Goal: Transaction & Acquisition: Purchase product/service

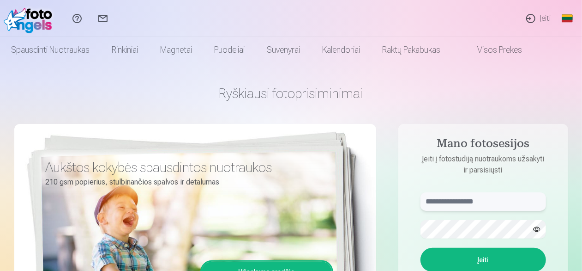
click at [484, 205] on input "text" at bounding box center [484, 201] width 126 height 18
type input "**********"
click at [537, 228] on button "button" at bounding box center [537, 229] width 18 height 18
click at [477, 257] on button "Įeiti" at bounding box center [484, 259] width 126 height 24
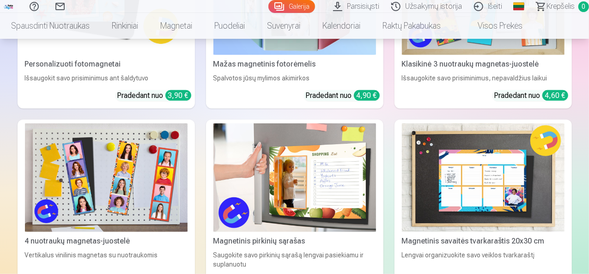
scroll to position [5578, 0]
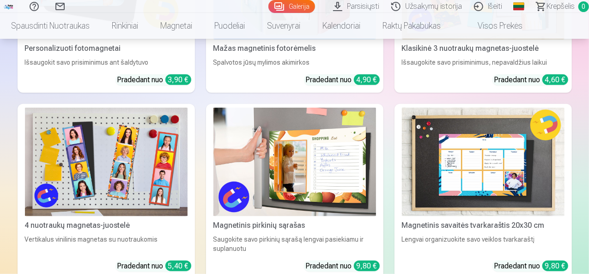
click at [509, 8] on link "Global" at bounding box center [518, 6] width 18 height 13
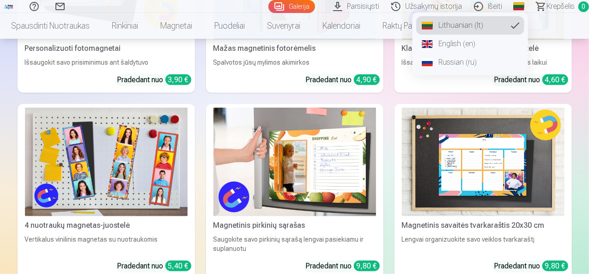
click at [439, 66] on link "Russian (ru)" at bounding box center [470, 62] width 108 height 18
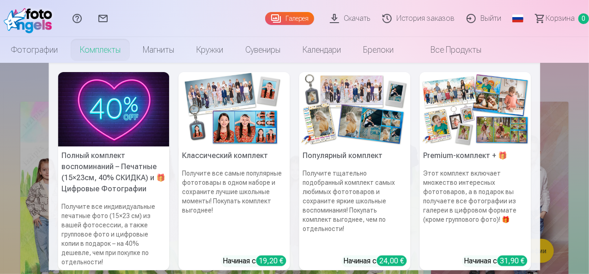
click at [132, 51] on link "Комплекты" at bounding box center [100, 50] width 63 height 26
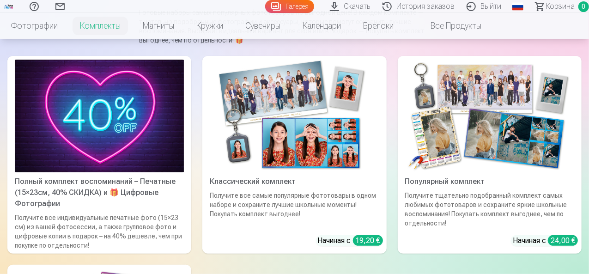
scroll to position [107, 0]
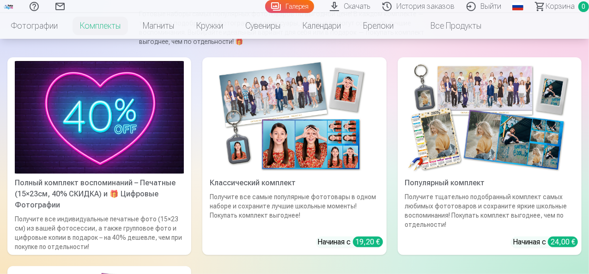
click at [75, 120] on img at bounding box center [99, 117] width 169 height 113
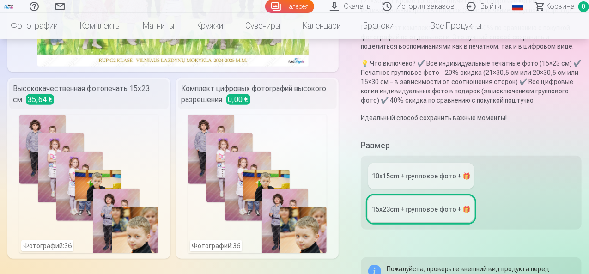
scroll to position [187, 0]
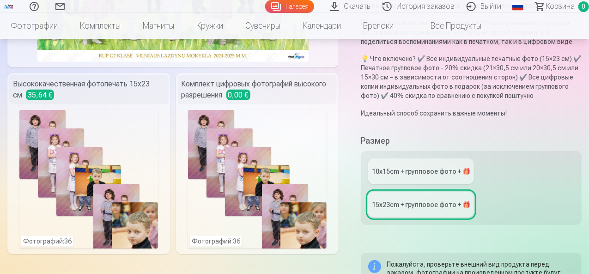
click at [426, 173] on div "10x15сm + групповое фото + 🎁" at bounding box center [421, 171] width 98 height 9
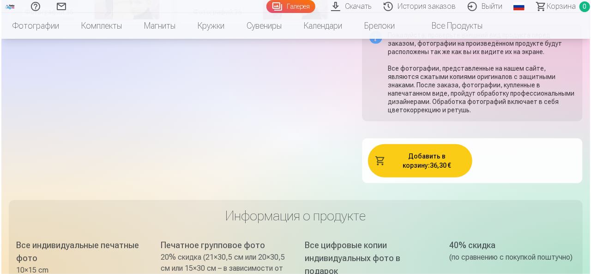
scroll to position [421, 0]
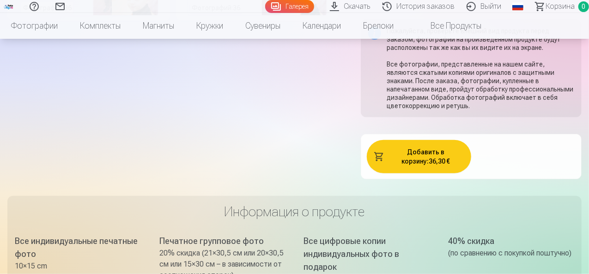
click at [417, 151] on button "Добавить в корзину : 36,30 €" at bounding box center [419, 156] width 104 height 33
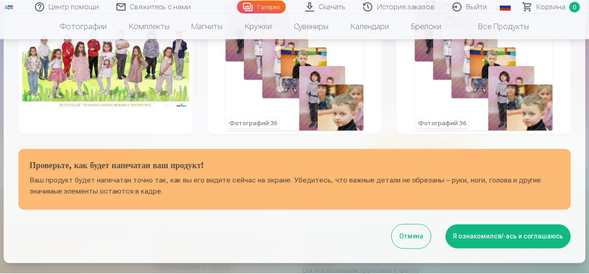
scroll to position [78, 0]
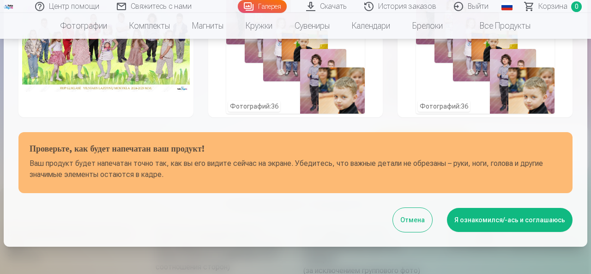
click at [479, 228] on button "Я ознакомился/-ась и соглашаюсь" at bounding box center [510, 220] width 126 height 24
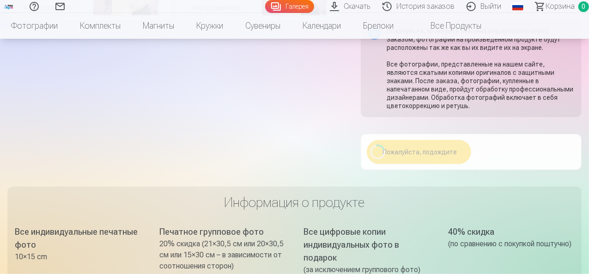
scroll to position [79, 0]
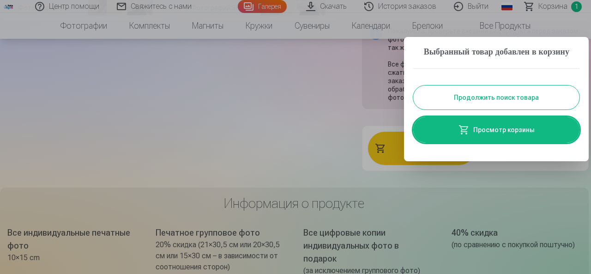
click at [501, 143] on link "Просмотр корзины" at bounding box center [496, 130] width 166 height 26
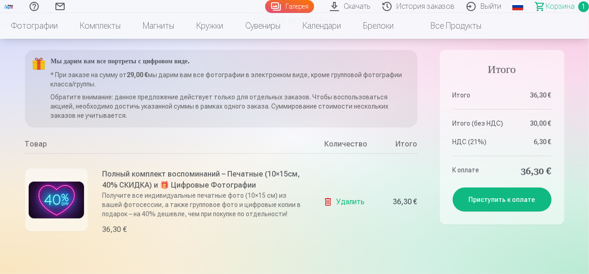
scroll to position [70, 0]
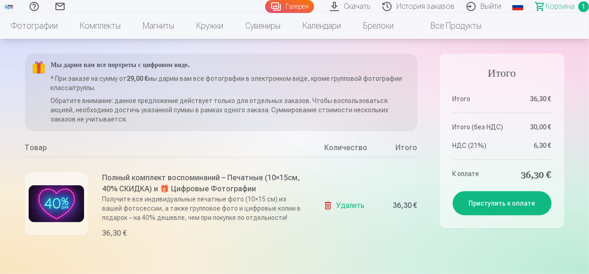
click at [493, 203] on button "Приступить к оплате" at bounding box center [501, 203] width 99 height 24
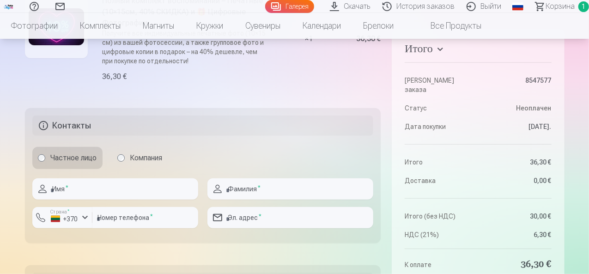
scroll to position [166, 0]
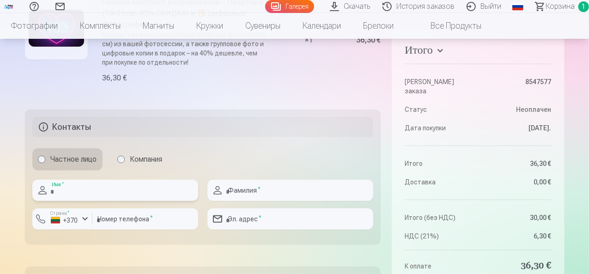
click at [84, 189] on input "text" at bounding box center [115, 190] width 166 height 21
type input "*******"
click at [236, 191] on input "text" at bounding box center [290, 190] width 166 height 21
type input "**********"
click at [121, 220] on input "number" at bounding box center [145, 218] width 106 height 21
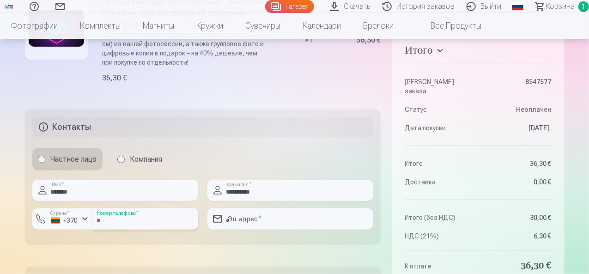
type input "********"
click at [233, 220] on input "email" at bounding box center [290, 218] width 166 height 21
type input "**********"
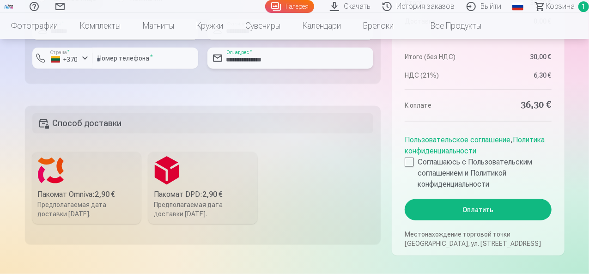
scroll to position [348, 0]
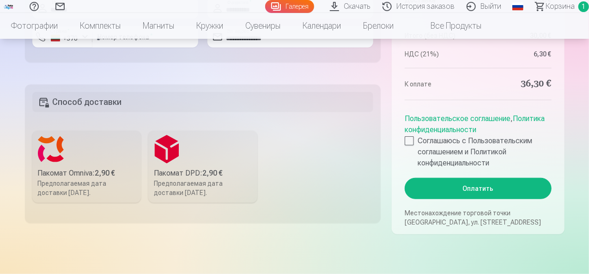
click at [197, 160] on label "Пакомат DPD : 2,90 € Предполагаемая дата доставки 30.08.2025." at bounding box center [202, 167] width 109 height 72
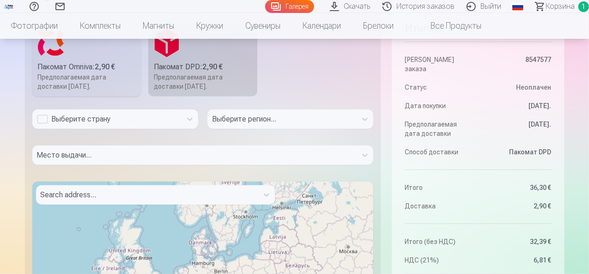
scroll to position [428, 0]
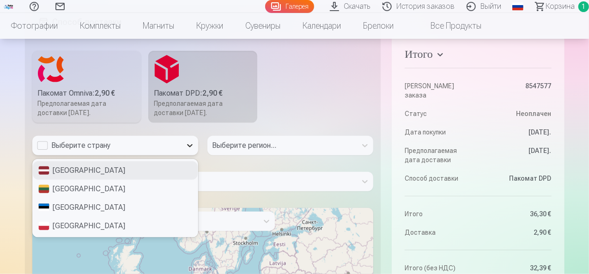
click at [189, 145] on icon at bounding box center [189, 145] width 9 height 9
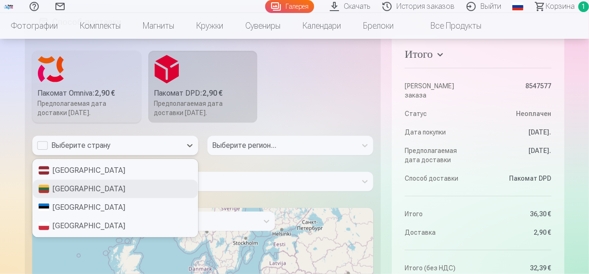
click at [119, 188] on div "Литва" at bounding box center [115, 189] width 165 height 18
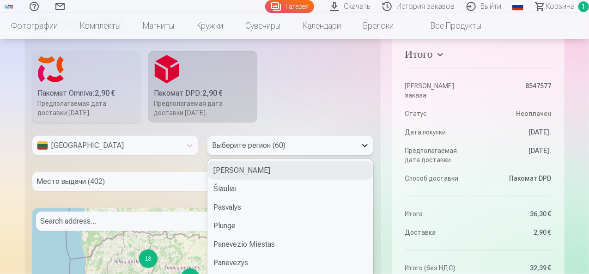
scroll to position [456, 0]
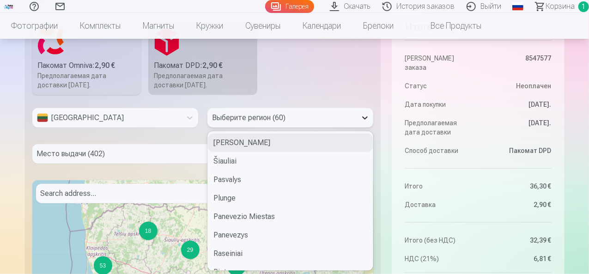
click at [364, 127] on div "60 results available. Use Up and Down to choose options, press Enter to select …" at bounding box center [290, 117] width 166 height 19
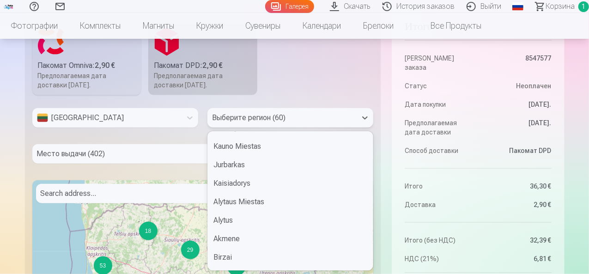
scroll to position [571, 0]
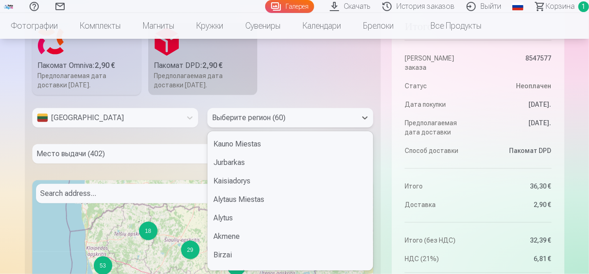
type input "*"
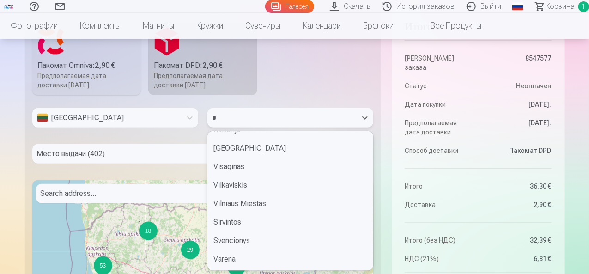
scroll to position [124, 0]
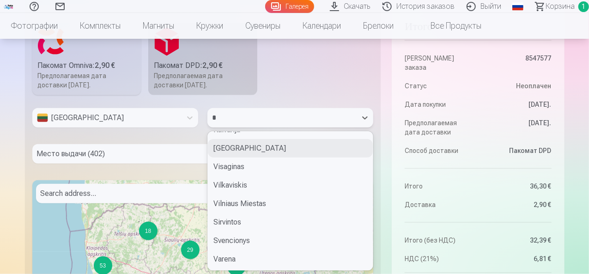
click at [230, 145] on div "Vilnius" at bounding box center [290, 148] width 165 height 18
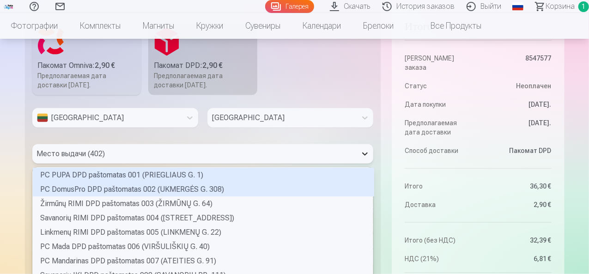
scroll to position [492, 0]
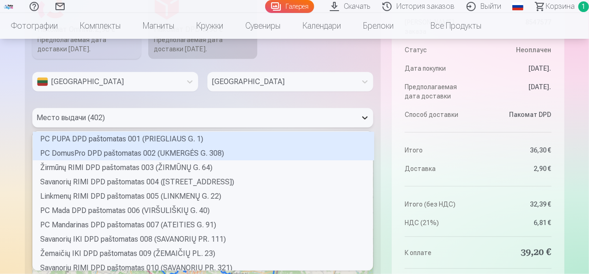
click at [368, 127] on div "402 results available. Use Up and Down to choose options, press Enter to select…" at bounding box center [202, 117] width 341 height 19
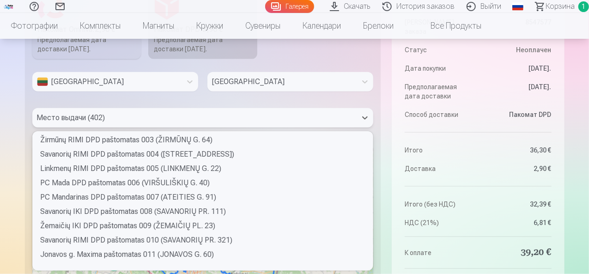
scroll to position [0, 0]
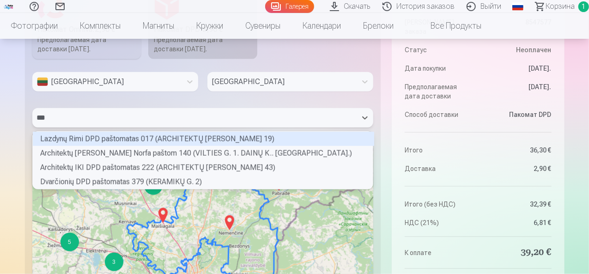
type input "****"
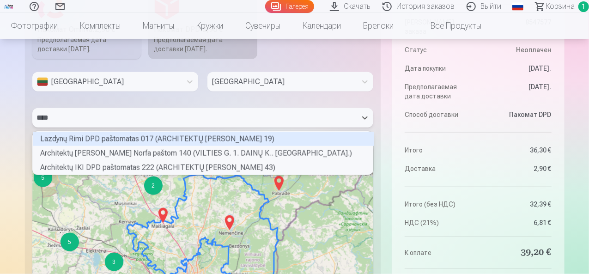
scroll to position [2, 2]
click at [181, 136] on div "Lazdynų Rimi DPD paštomatas 017 (ARCHITEKTŲ G. 19)" at bounding box center [203, 139] width 341 height 14
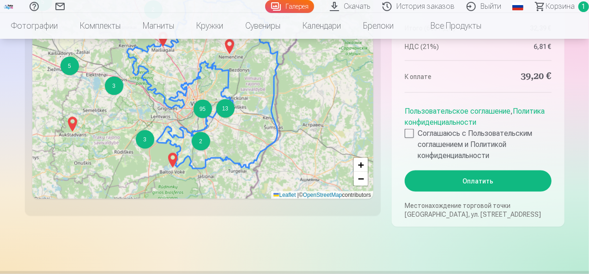
scroll to position [705, 0]
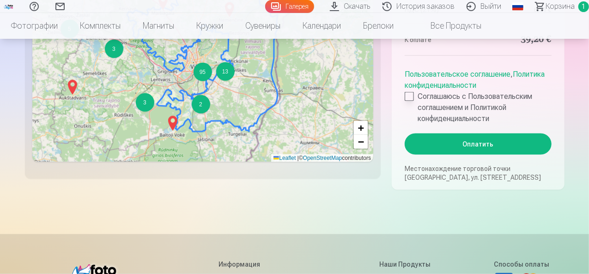
click at [409, 95] on div at bounding box center [408, 96] width 9 height 9
click at [480, 144] on button "Оплатить" at bounding box center [477, 143] width 146 height 21
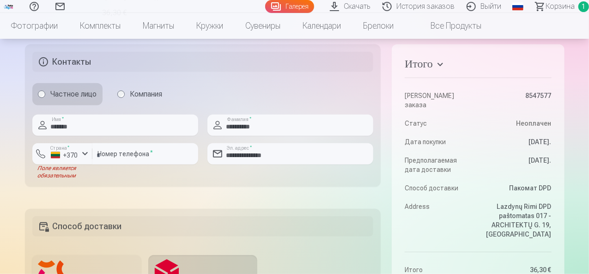
scroll to position [248, 0]
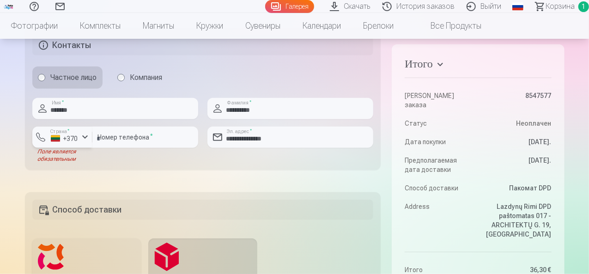
click at [85, 137] on div "button" at bounding box center [84, 137] width 11 height 11
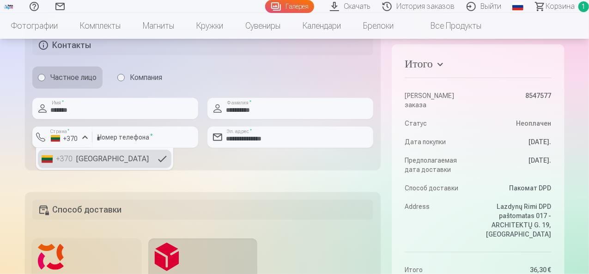
click at [85, 137] on div "button" at bounding box center [84, 137] width 11 height 11
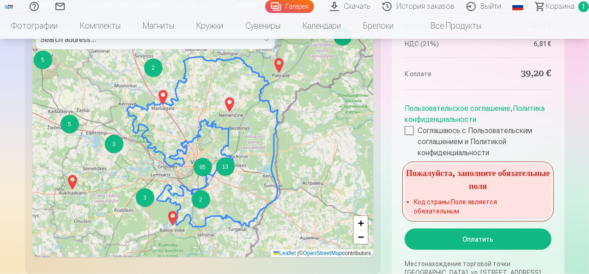
scroll to position [628, 0]
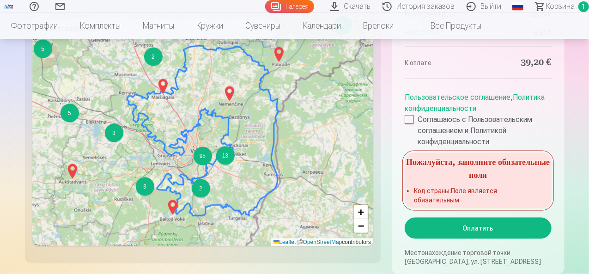
click at [478, 229] on button "Оплатить" at bounding box center [477, 227] width 146 height 21
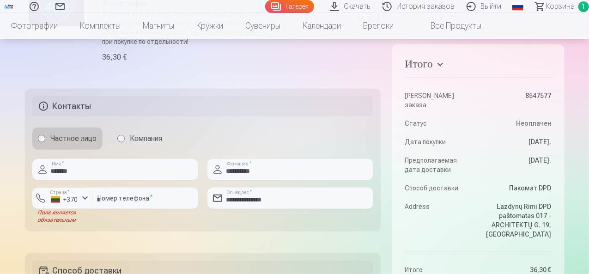
scroll to position [188, 0]
click at [85, 196] on div "button" at bounding box center [84, 196] width 11 height 11
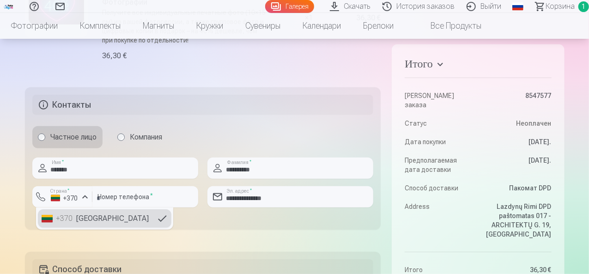
click at [82, 217] on li "+370 Литва" at bounding box center [104, 218] width 133 height 18
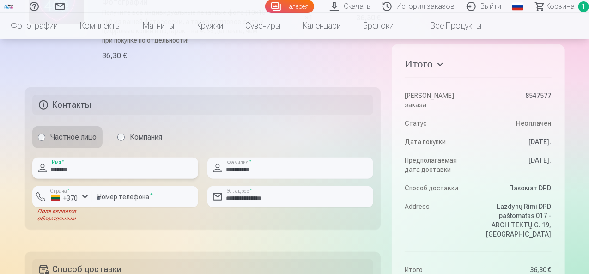
click at [111, 169] on input "*******" at bounding box center [115, 167] width 166 height 21
click at [280, 167] on input "**********" at bounding box center [290, 167] width 166 height 21
click at [153, 204] on input "********" at bounding box center [145, 196] width 106 height 21
click at [301, 199] on input "**********" at bounding box center [290, 196] width 166 height 21
click at [66, 214] on div "Поле является обязательным" at bounding box center [62, 214] width 60 height 15
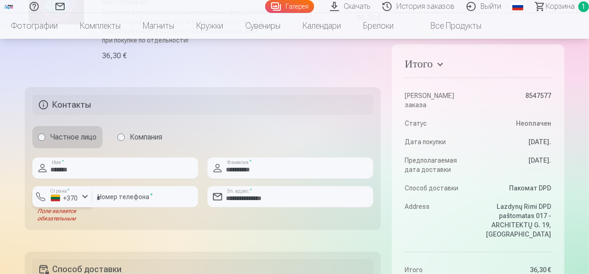
click at [84, 197] on div "button" at bounding box center [84, 196] width 11 height 11
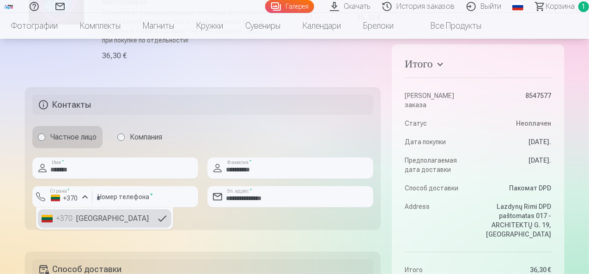
click at [111, 219] on li "+370 Литва" at bounding box center [104, 218] width 133 height 18
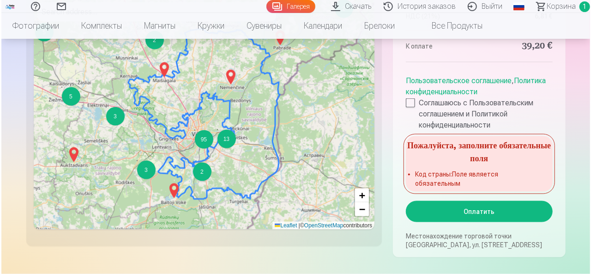
scroll to position [646, 0]
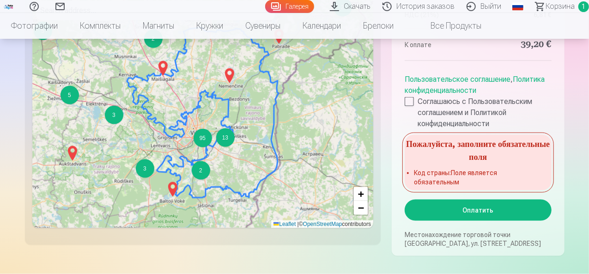
click at [479, 210] on button "Оплатить" at bounding box center [477, 209] width 146 height 21
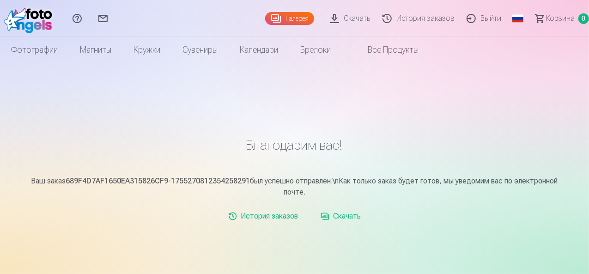
click at [345, 217] on link "Скачать" at bounding box center [341, 216] width 48 height 18
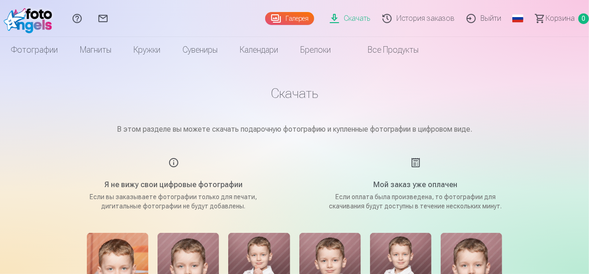
click at [415, 164] on div "Мой заказ уже оплачен Если оплата была произведена, то фотографии для скачивани…" at bounding box center [416, 184] width 220 height 54
click at [413, 162] on div "Мой заказ уже оплачен Если оплата была произведена, то фотографии для скачивани…" at bounding box center [416, 184] width 220 height 54
click at [332, 21] on link "Скачать" at bounding box center [351, 18] width 53 height 37
click at [334, 18] on link "Скачать" at bounding box center [351, 18] width 53 height 37
click at [325, 18] on link "Скачать" at bounding box center [351, 18] width 53 height 37
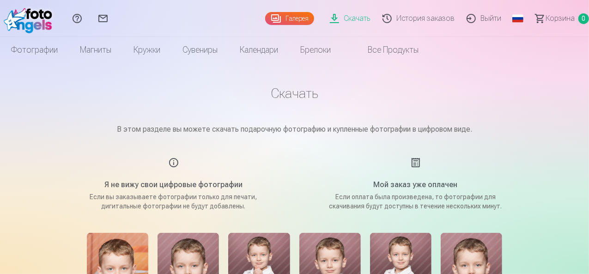
click at [325, 18] on link "Скачать" at bounding box center [351, 18] width 53 height 37
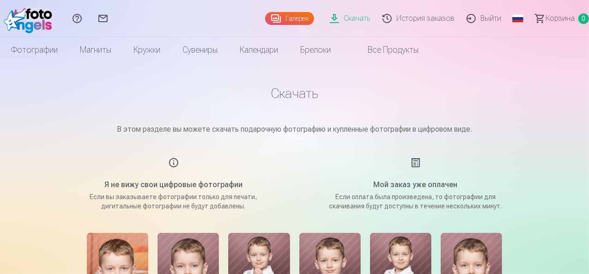
click at [325, 18] on link "Скачать" at bounding box center [351, 18] width 53 height 37
click at [335, 15] on link "Скачать" at bounding box center [351, 18] width 53 height 37
click at [325, 19] on link "Скачать" at bounding box center [351, 18] width 53 height 37
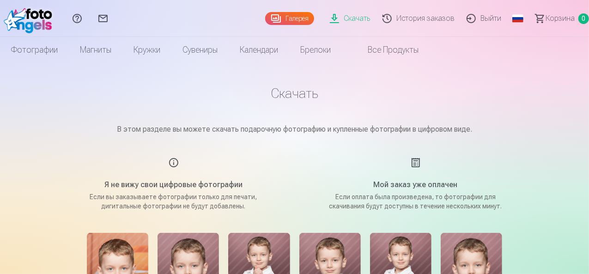
click at [325, 19] on link "Скачать" at bounding box center [351, 18] width 53 height 37
click at [330, 18] on link "Скачать" at bounding box center [351, 18] width 53 height 37
click at [429, 50] on link "Все продукты" at bounding box center [386, 50] width 88 height 26
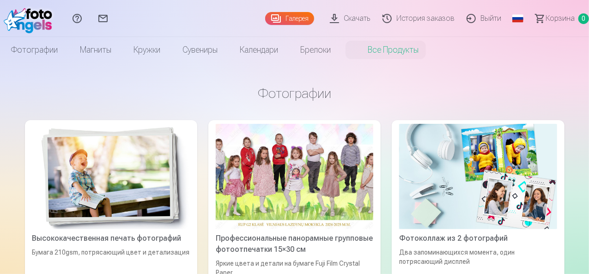
click at [329, 17] on link "Скачать" at bounding box center [351, 18] width 53 height 37
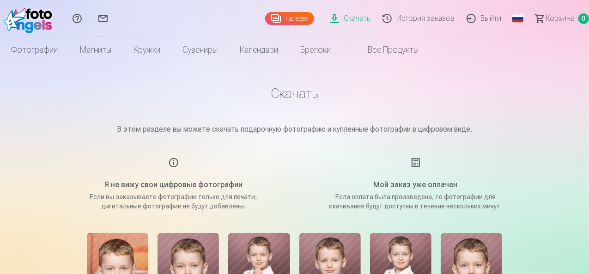
click at [406, 19] on link "История заказов" at bounding box center [420, 18] width 84 height 37
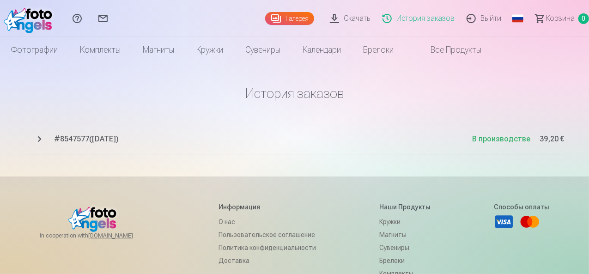
click at [39, 140] on button "# 8547577 ( [DATE] ) В производстве 39,20 €" at bounding box center [294, 139] width 539 height 30
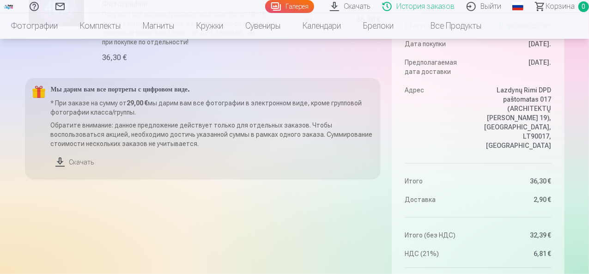
scroll to position [216, 0]
click at [64, 160] on link "Скачать" at bounding box center [212, 163] width 323 height 20
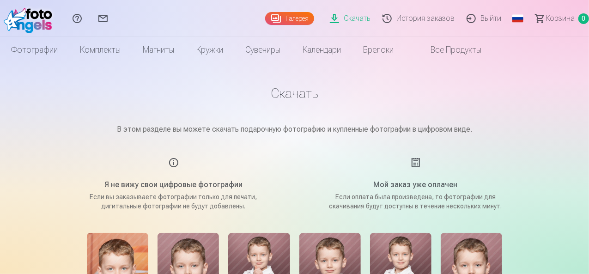
click at [545, 18] on span "Корзина" at bounding box center [559, 18] width 29 height 11
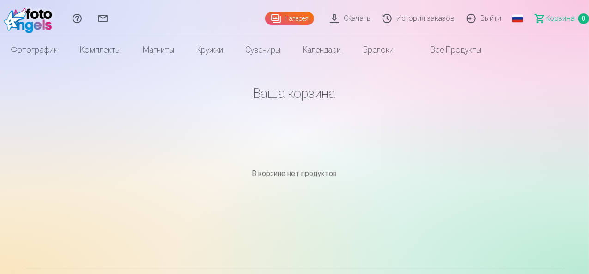
click at [331, 20] on link "Скачать" at bounding box center [351, 18] width 53 height 37
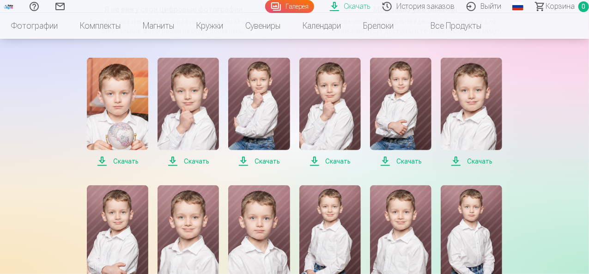
scroll to position [176, 0]
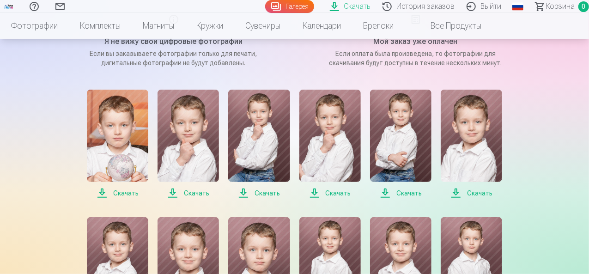
scroll to position [145, 0]
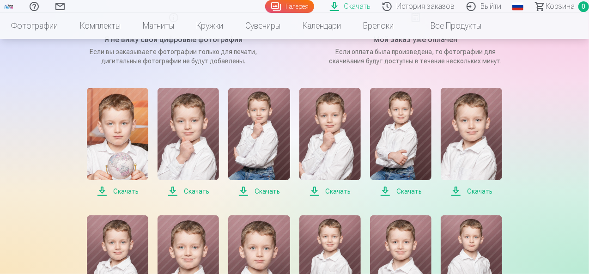
click at [121, 192] on span "Скачать" at bounding box center [117, 191] width 61 height 11
click at [195, 190] on span "Скачать" at bounding box center [187, 191] width 61 height 11
click at [265, 190] on span "Скачать" at bounding box center [258, 191] width 61 height 11
click at [334, 192] on span "Скачать" at bounding box center [329, 191] width 61 height 11
click at [404, 191] on span "Скачать" at bounding box center [400, 191] width 61 height 11
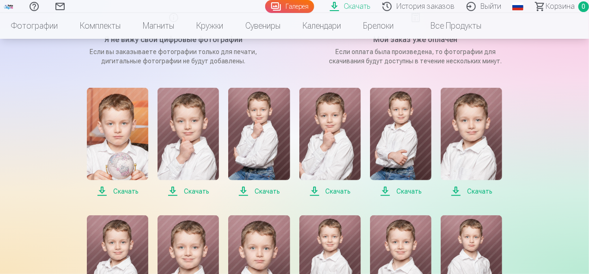
click at [474, 191] on span "Скачать" at bounding box center [470, 191] width 61 height 11
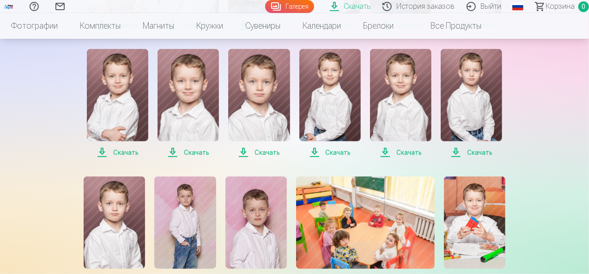
scroll to position [330, 0]
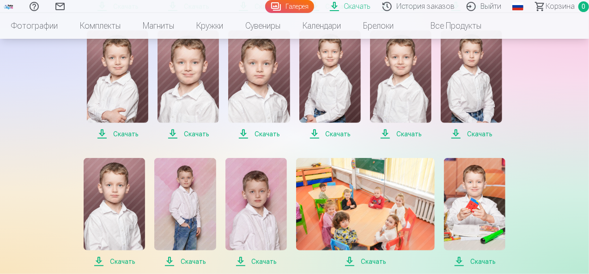
click at [121, 133] on span "Скачать" at bounding box center [117, 133] width 61 height 11
click at [189, 133] on span "Скачать" at bounding box center [187, 133] width 61 height 11
click at [258, 134] on span "Скачать" at bounding box center [258, 133] width 61 height 11
click at [329, 134] on span "Скачать" at bounding box center [329, 133] width 61 height 11
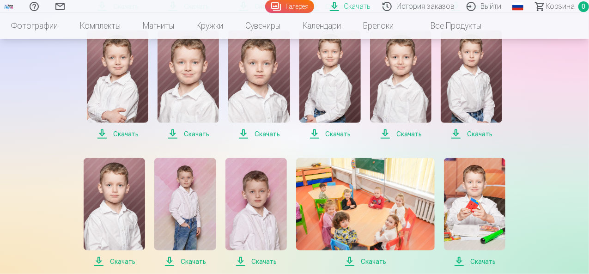
click at [386, 133] on span "Скачать" at bounding box center [400, 133] width 61 height 11
click at [474, 133] on span "Скачать" at bounding box center [470, 133] width 61 height 11
click at [478, 260] on span "Скачать" at bounding box center [474, 261] width 61 height 11
click at [369, 262] on span "Скачать" at bounding box center [365, 261] width 139 height 11
click at [364, 262] on span "Скачать" at bounding box center [365, 261] width 139 height 11
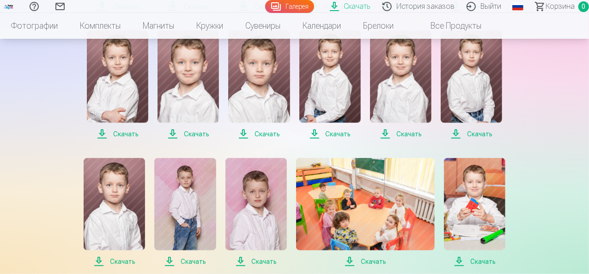
click at [364, 262] on span "Скачать" at bounding box center [365, 261] width 139 height 11
click at [258, 262] on span "Скачать" at bounding box center [255, 261] width 61 height 11
click at [188, 261] on span "Скачать" at bounding box center [184, 261] width 61 height 11
click at [122, 264] on span "Скачать" at bounding box center [114, 261] width 61 height 11
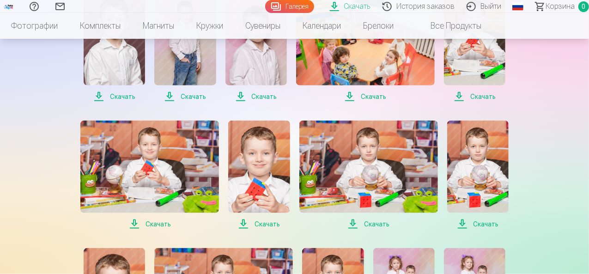
scroll to position [496, 0]
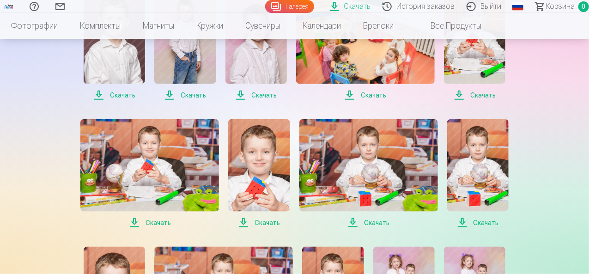
click at [148, 221] on span "Скачать" at bounding box center [149, 222] width 139 height 11
click at [149, 222] on span "Скачать" at bounding box center [149, 222] width 139 height 11
click at [259, 221] on span "Скачать" at bounding box center [258, 222] width 61 height 11
click at [372, 222] on span "Скачать" at bounding box center [368, 222] width 139 height 11
click at [479, 223] on span "Скачать" at bounding box center [477, 222] width 61 height 11
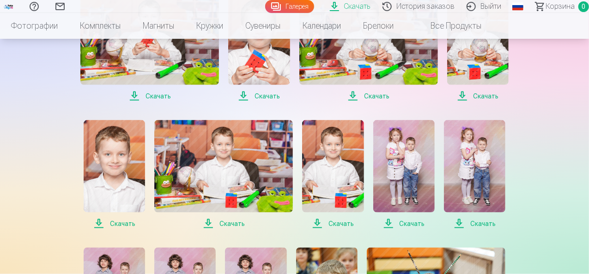
scroll to position [633, 0]
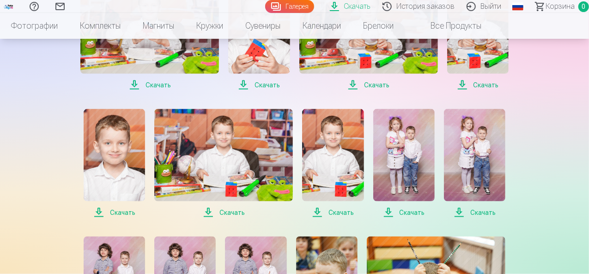
click at [121, 212] on span "Скачать" at bounding box center [114, 212] width 61 height 11
click at [227, 212] on span "Скачать" at bounding box center [223, 212] width 139 height 11
click at [334, 212] on span "Скачать" at bounding box center [332, 212] width 61 height 11
click at [409, 213] on span "Скачать" at bounding box center [403, 212] width 61 height 11
click at [478, 212] on span "Скачать" at bounding box center [474, 212] width 61 height 11
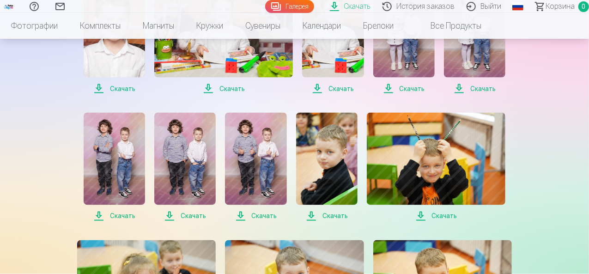
scroll to position [759, 0]
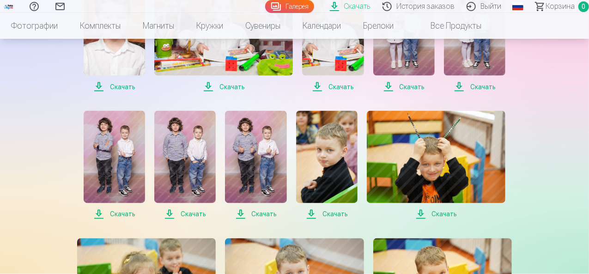
click at [126, 215] on span "Скачать" at bounding box center [114, 214] width 61 height 11
click at [187, 212] on span "Скачать" at bounding box center [184, 214] width 61 height 11
click at [260, 216] on span "Скачать" at bounding box center [255, 214] width 61 height 11
click at [332, 215] on span "Скачать" at bounding box center [326, 214] width 61 height 11
click at [437, 213] on span "Скачать" at bounding box center [436, 214] width 139 height 11
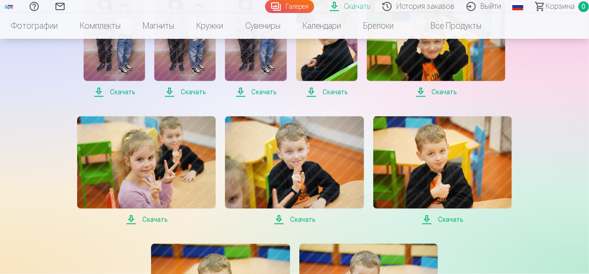
scroll to position [883, 0]
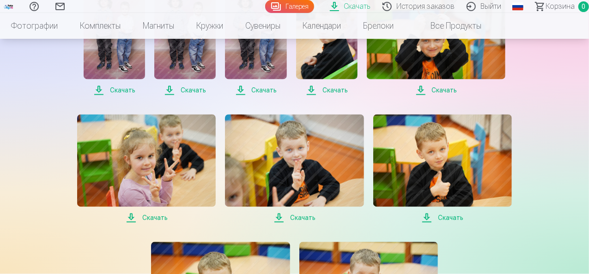
click at [153, 217] on span "Скачать" at bounding box center [146, 217] width 139 height 11
click at [297, 216] on span "Скачать" at bounding box center [294, 217] width 139 height 11
click at [449, 218] on span "Скачать" at bounding box center [442, 217] width 139 height 11
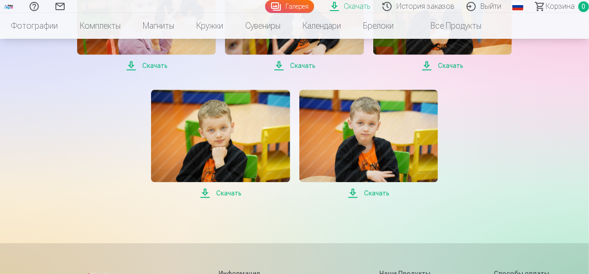
scroll to position [1037, 0]
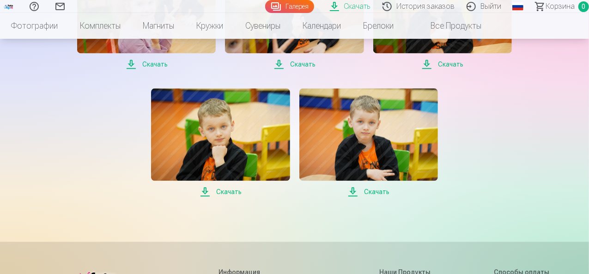
click at [229, 191] on span "Скачать" at bounding box center [220, 191] width 139 height 11
click at [374, 190] on span "Скачать" at bounding box center [368, 191] width 139 height 11
click at [375, 193] on span "Скачать" at bounding box center [368, 191] width 139 height 11
